Goal: Find contact information: Find contact information

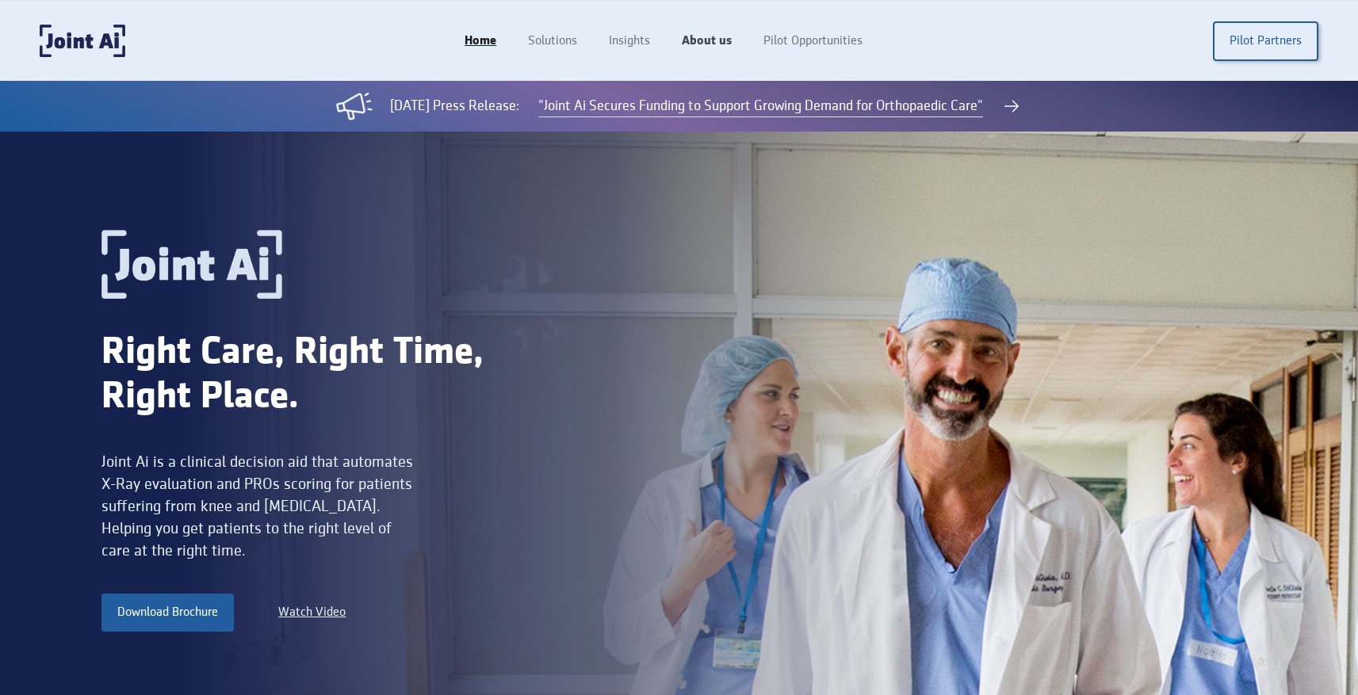
click at [698, 38] on link "About us" at bounding box center [707, 41] width 82 height 30
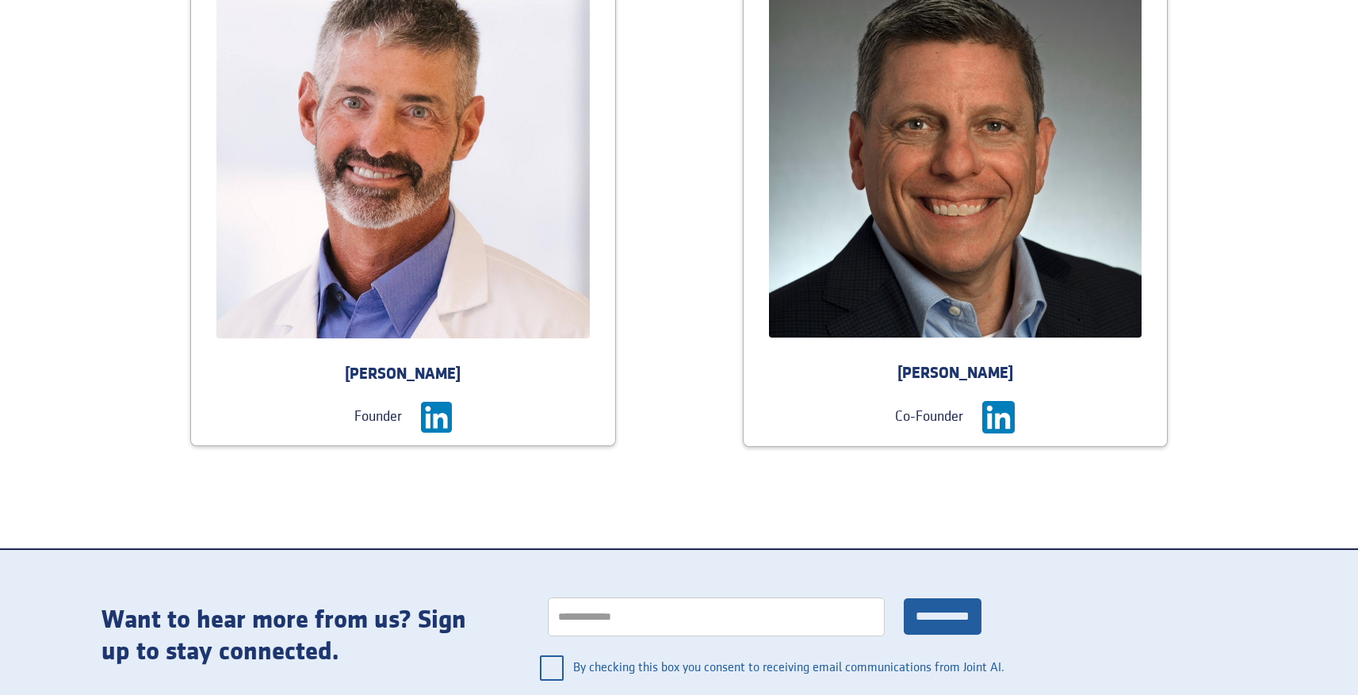
scroll to position [1662, 0]
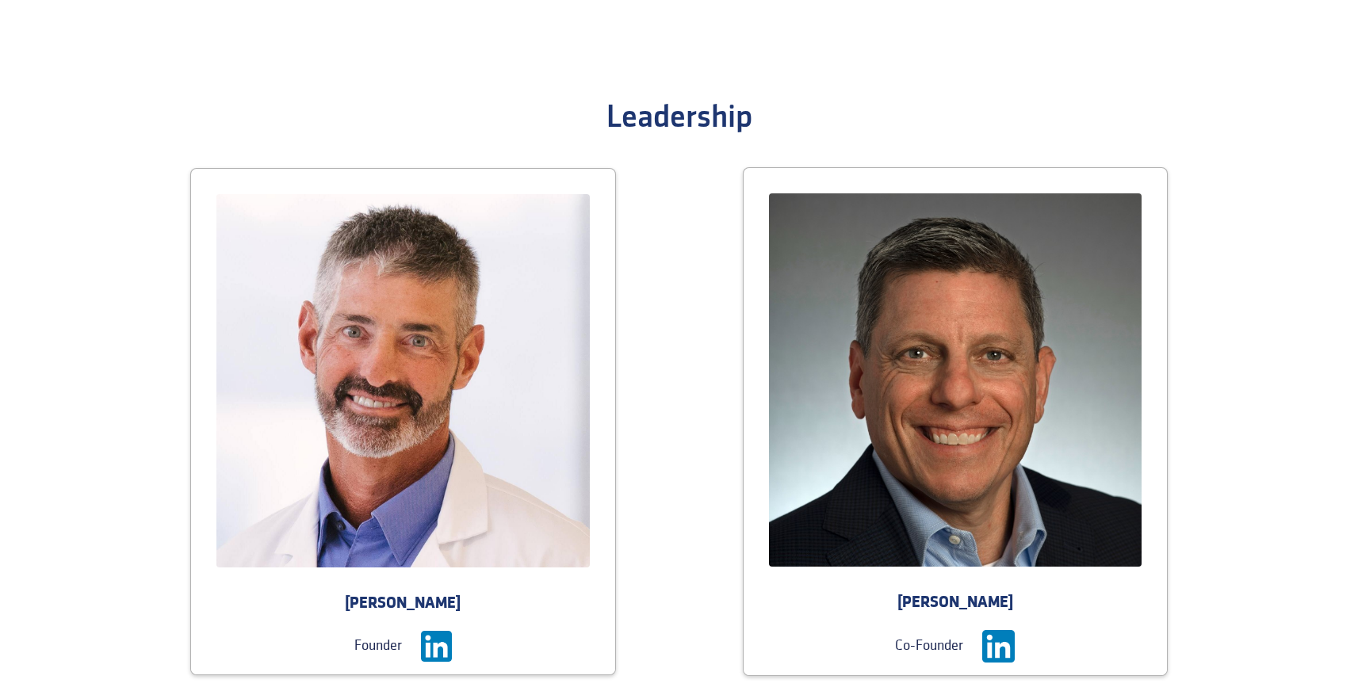
drag, startPoint x: 359, startPoint y: 600, endPoint x: 550, endPoint y: 598, distance: 191.1
click at [550, 598] on div "Dr. Anthony DiGioia" at bounding box center [403, 604] width 424 height 22
copy div "Anthony DiGioia"
click at [361, 657] on div "Founder" at bounding box center [378, 646] width 48 height 22
click at [362, 649] on div "Founder" at bounding box center [378, 646] width 48 height 22
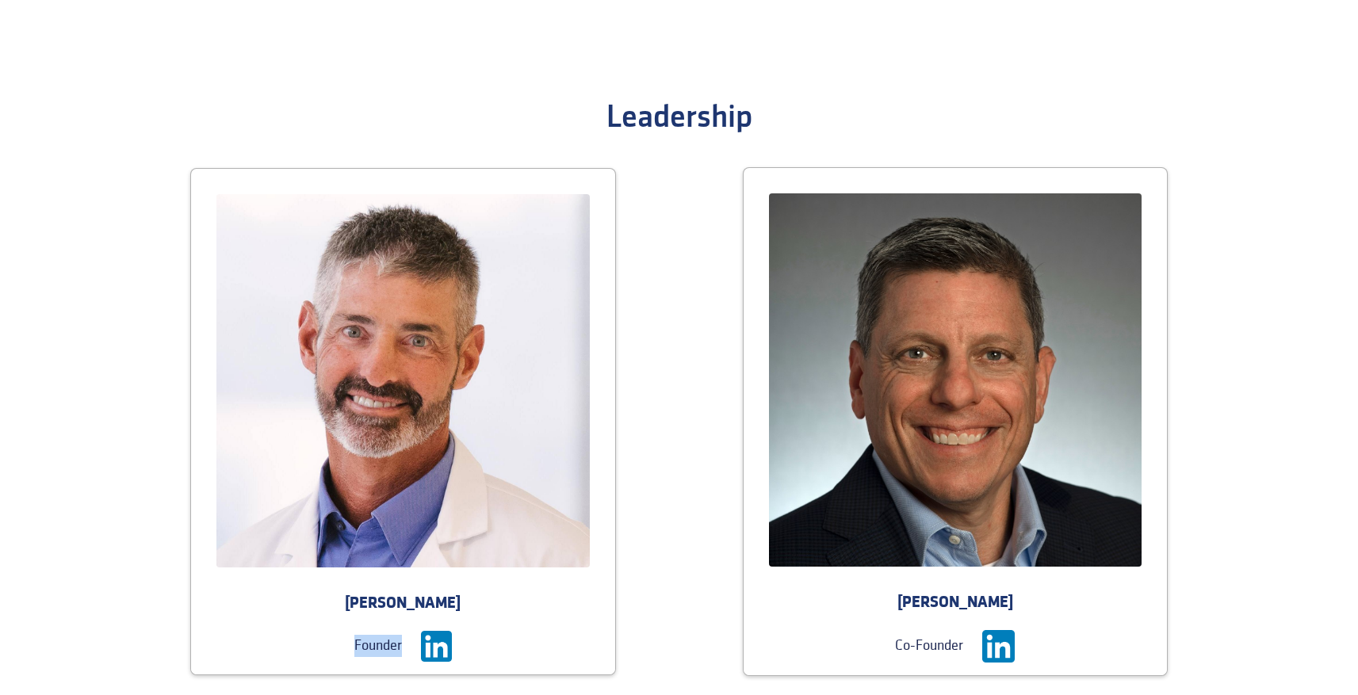
click at [362, 649] on div "Founder" at bounding box center [378, 646] width 48 height 22
copy div "Founder"
click at [911, 596] on div "Craig Markowitz" at bounding box center [956, 603] width 424 height 22
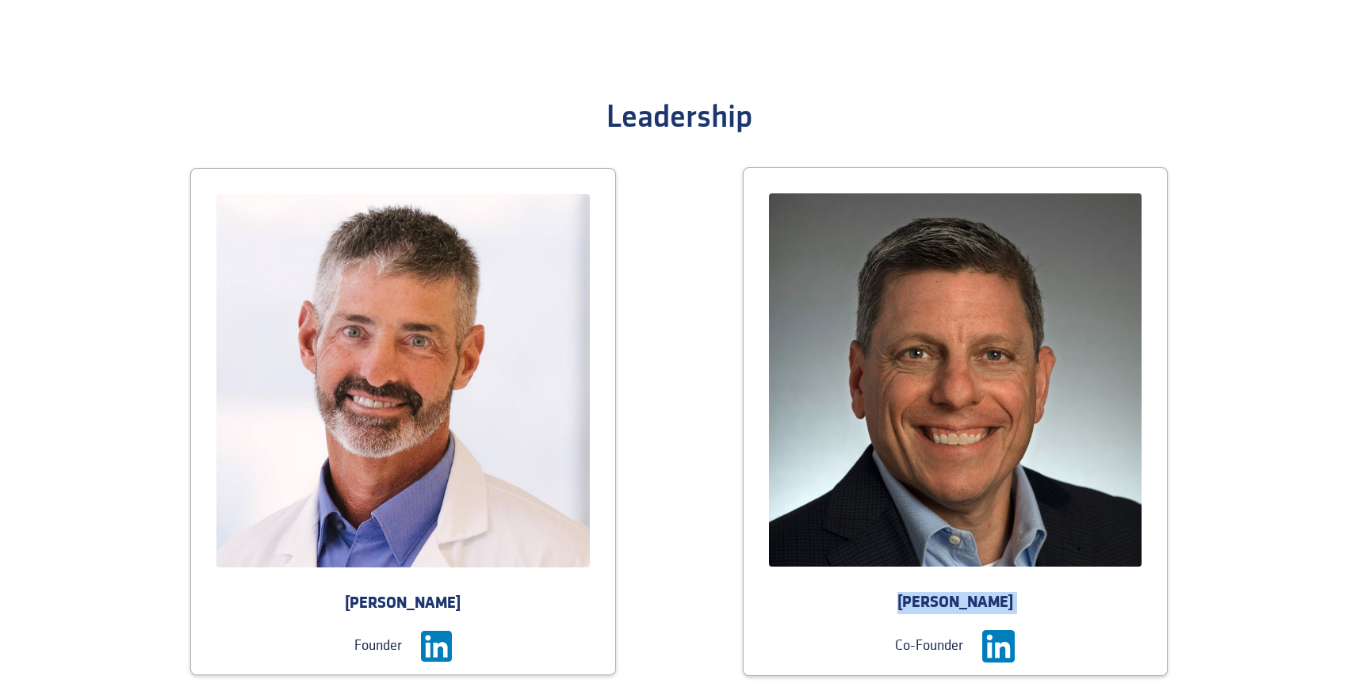
click at [911, 596] on div "Craig Markowitz" at bounding box center [956, 603] width 424 height 22
copy div "Craig Markowitz"
click at [922, 640] on div "Co-Founder" at bounding box center [929, 646] width 68 height 22
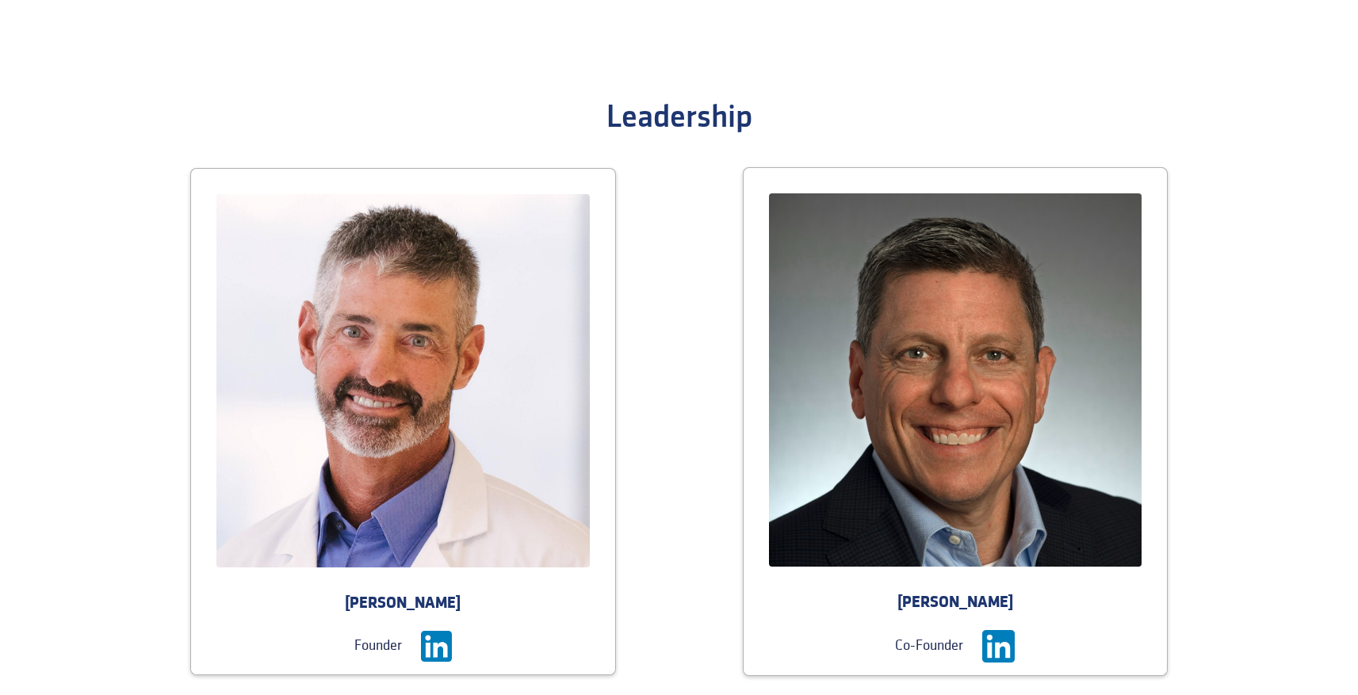
click at [922, 640] on div "Co-Founder" at bounding box center [929, 646] width 68 height 22
copy div "Co-Founder"
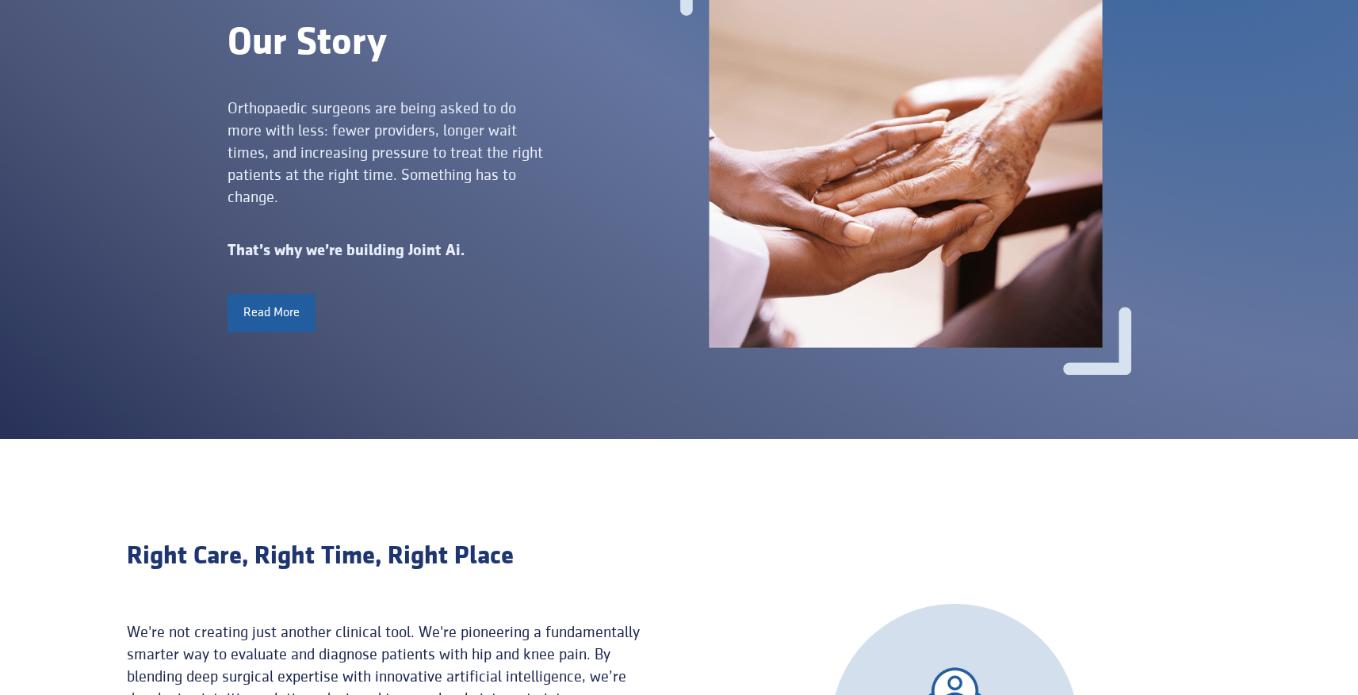
scroll to position [0, 0]
